Goal: Task Accomplishment & Management: Manage account settings

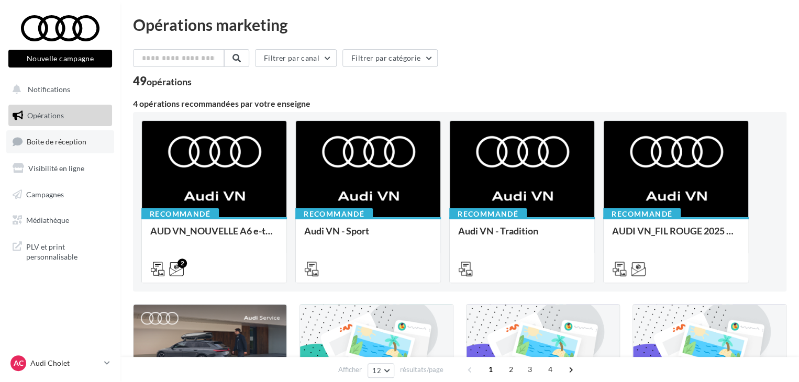
click at [30, 138] on span "Boîte de réception" at bounding box center [57, 141] width 60 height 9
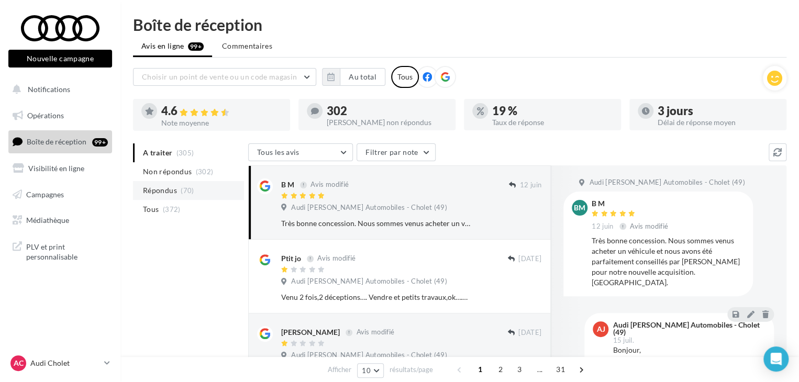
click at [158, 185] on span "Répondus" at bounding box center [160, 190] width 34 height 10
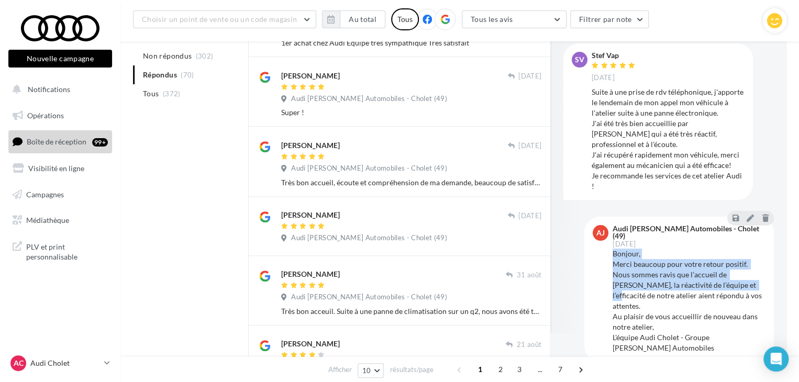
scroll to position [322, 0]
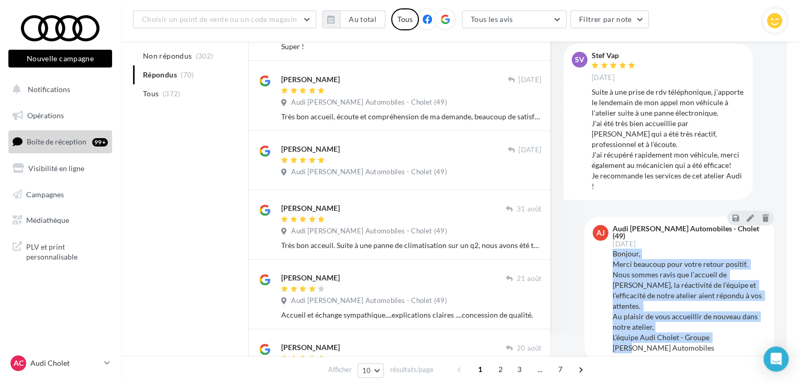
drag, startPoint x: 611, startPoint y: 249, endPoint x: 761, endPoint y: 325, distance: 168.0
click at [761, 325] on div "AJ Audi [PERSON_NAME] Automobiles - Cholet (49) [DATE] Bonjour, Merci beaucoup …" at bounding box center [678, 289] width 189 height 145
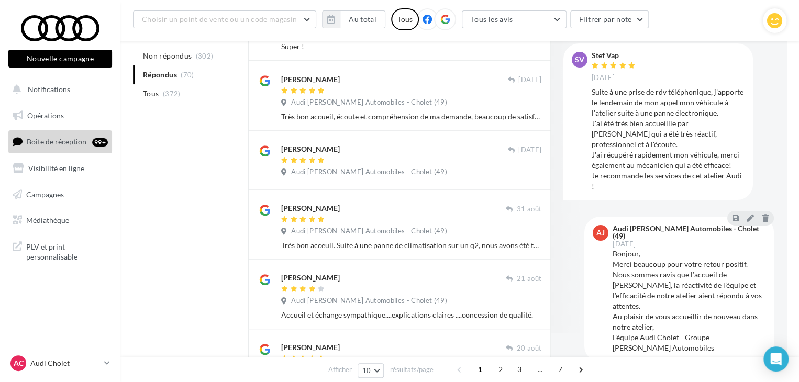
click at [609, 240] on div "AJ Audi [PERSON_NAME] Automobiles - Cholet (49) [DATE] Bonjour, Merci beaucoup …" at bounding box center [678, 289] width 173 height 128
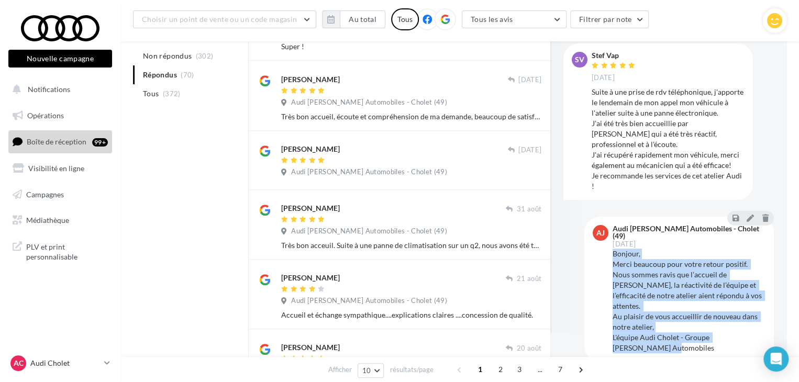
drag, startPoint x: 610, startPoint y: 245, endPoint x: 655, endPoint y: 333, distance: 98.5
click at [655, 333] on div "AJ Audi [PERSON_NAME] Automobiles - Cholet (49) [DATE] Bonjour, Merci beaucoup …" at bounding box center [678, 289] width 173 height 128
copy div "Bonjour, Merci beaucoup pour votre retour positif. Nous sommes ravis que l’accu…"
